Goal: Browse casually

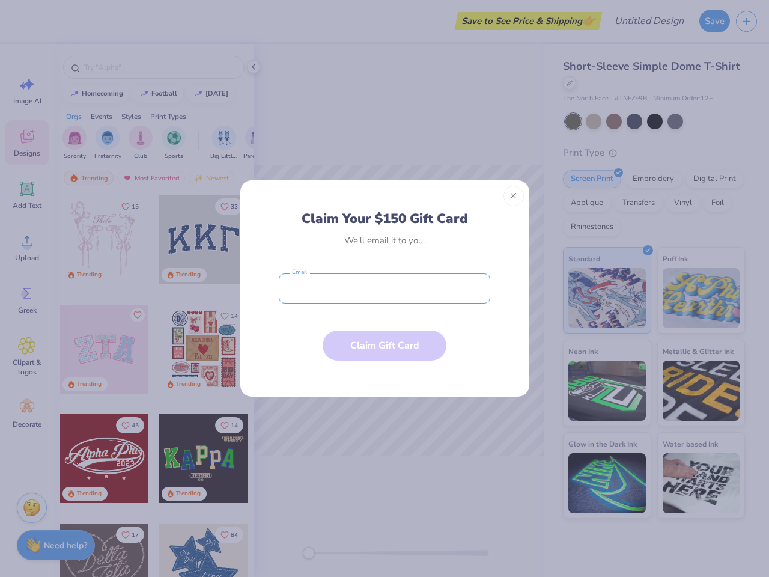
click at [385, 288] on input "email" at bounding box center [385, 288] width 212 height 30
click at [514, 196] on button "Close" at bounding box center [514, 196] width 20 height 20
